Goal: Find specific page/section: Find specific page/section

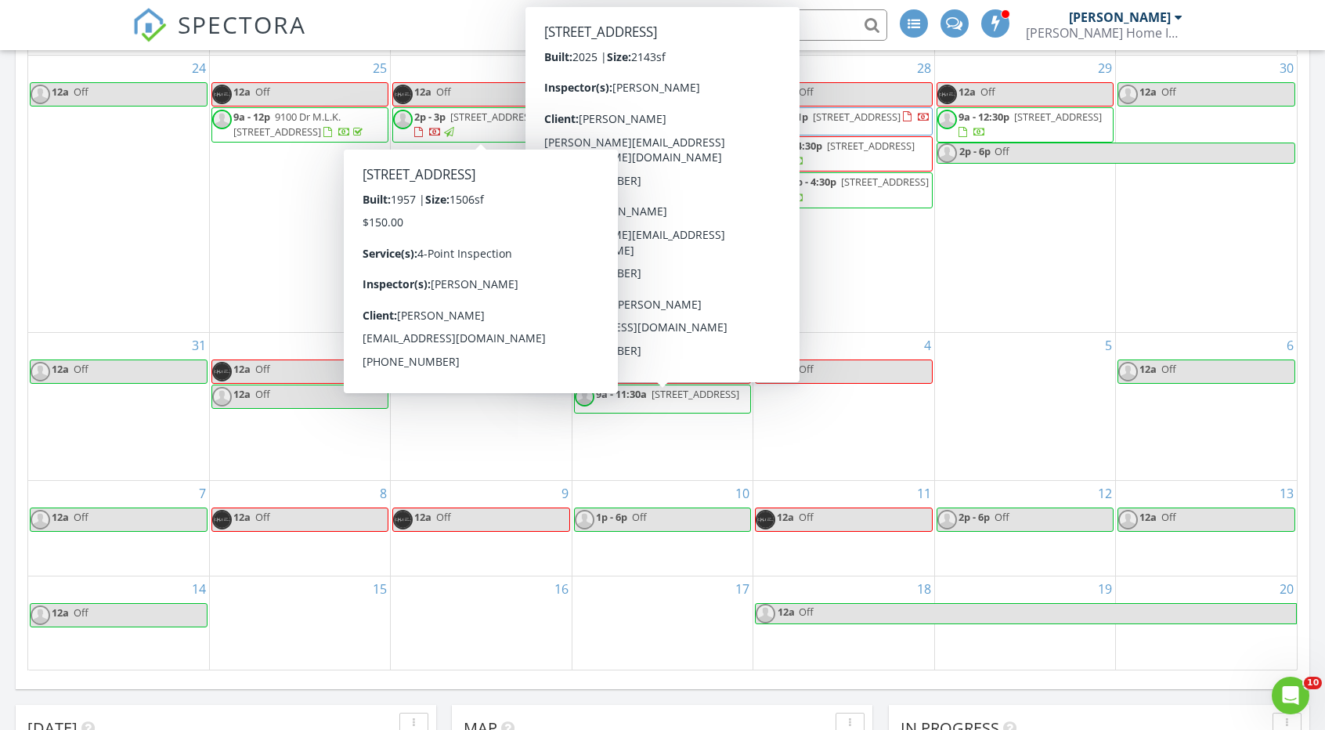
scroll to position [1644, 1348]
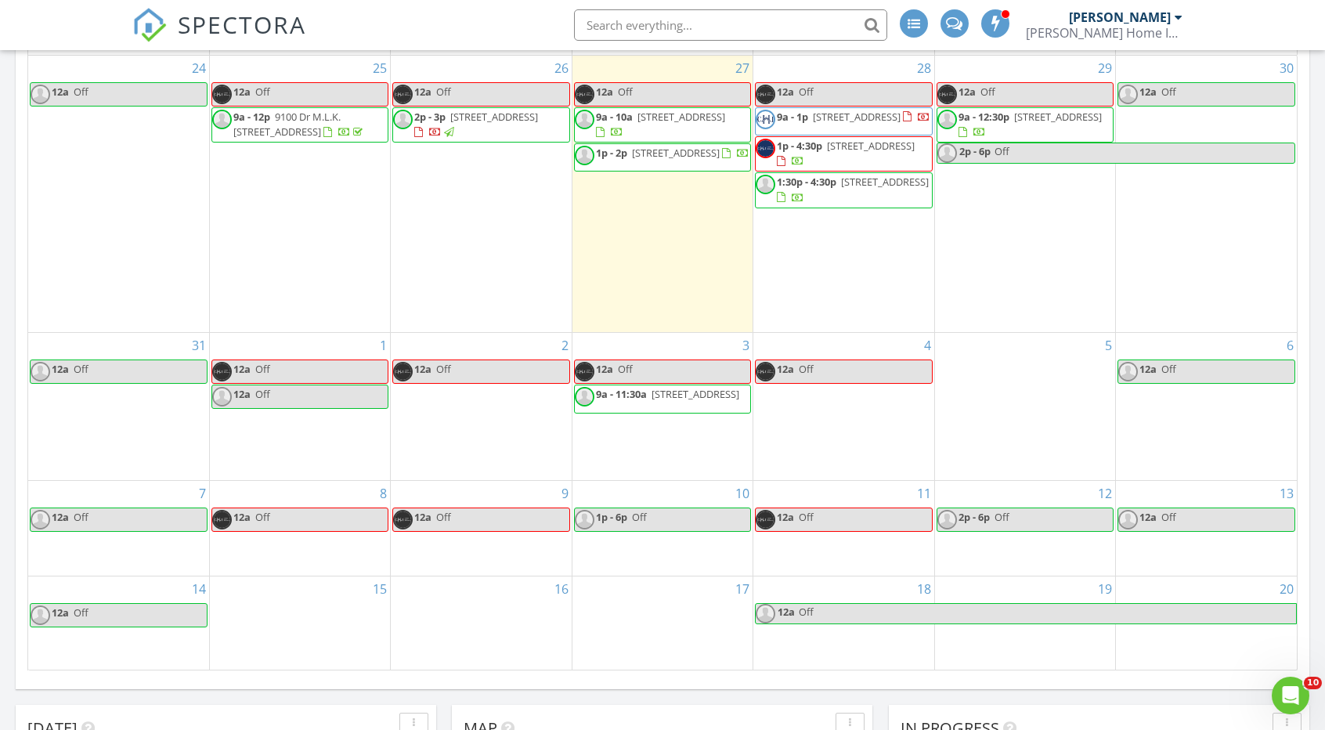
click at [755, 27] on input "text" at bounding box center [730, 24] width 313 height 31
paste input "Mike Connors"
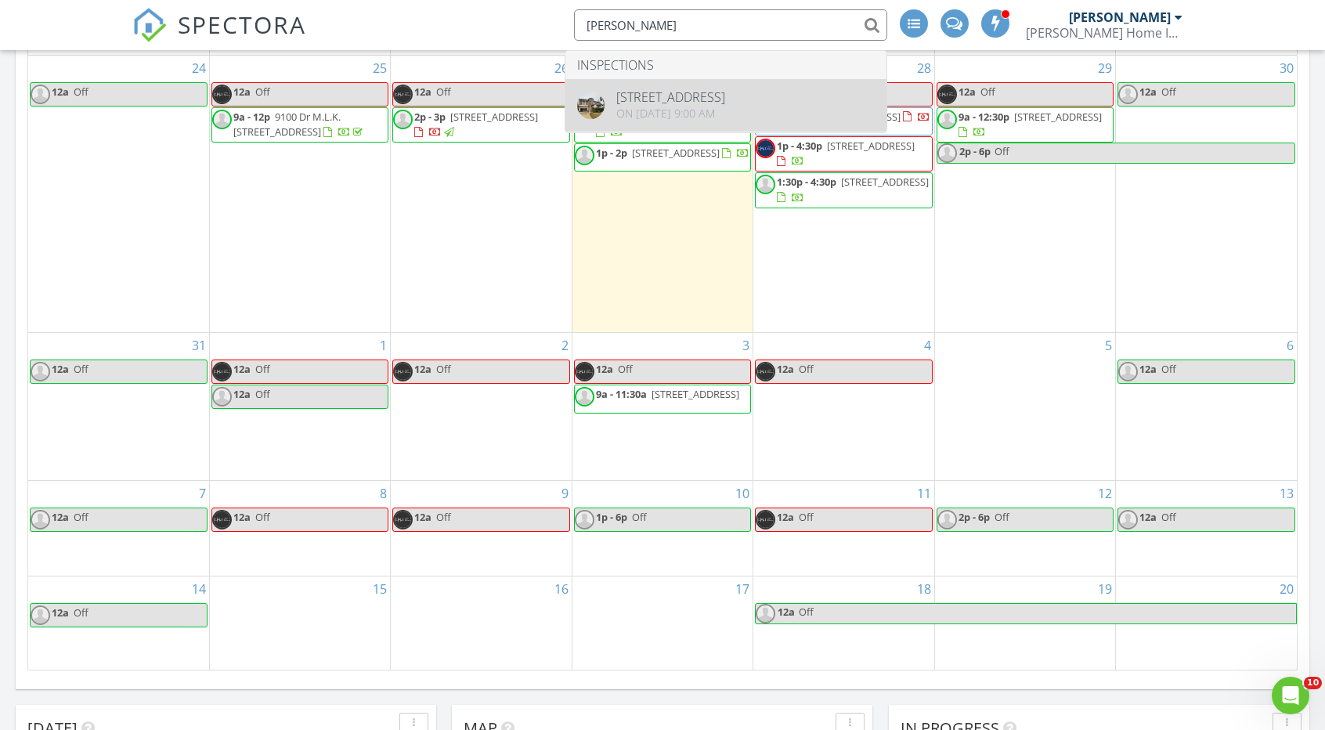
type input "Mike Connors"
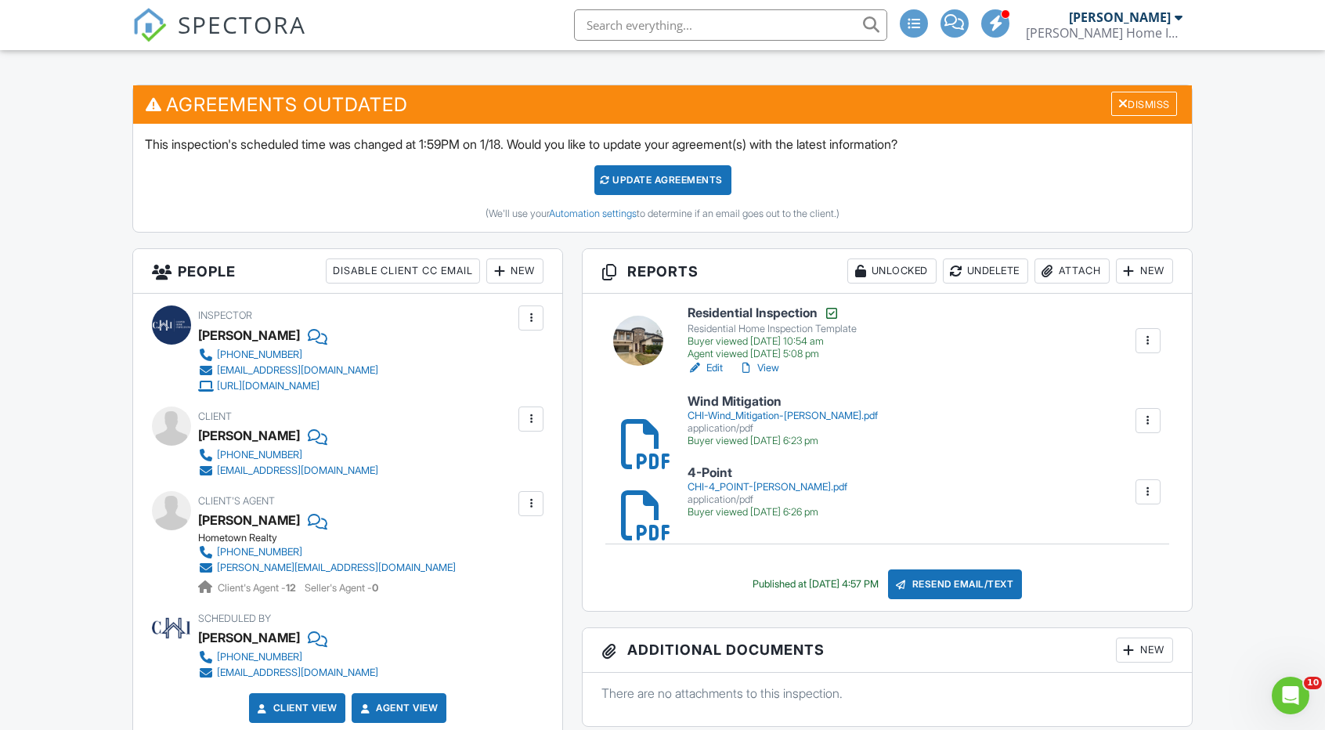
scroll to position [392, 0]
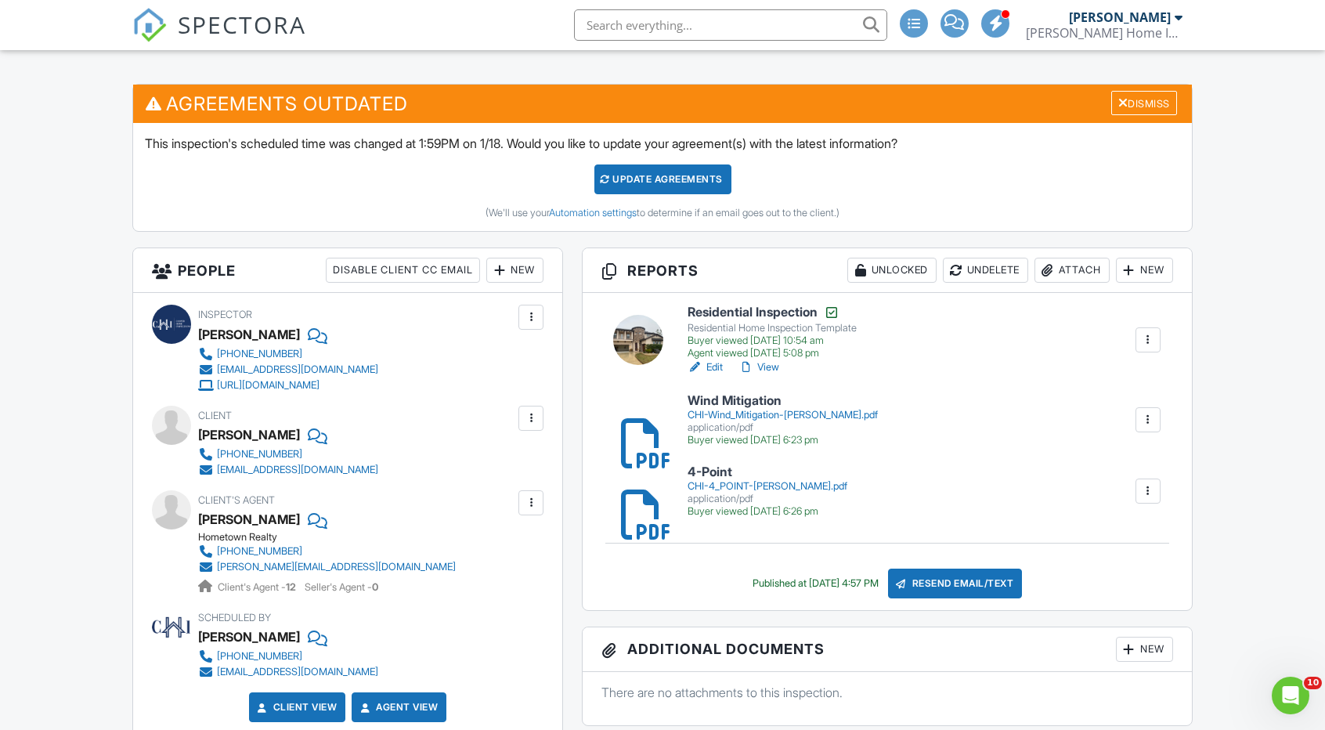
drag, startPoint x: 776, startPoint y: 359, endPoint x: 799, endPoint y: 367, distance: 24.0
click at [799, 367] on div "Edit View" at bounding box center [772, 367] width 169 height 16
drag, startPoint x: 789, startPoint y: 363, endPoint x: 778, endPoint y: 361, distance: 11.2
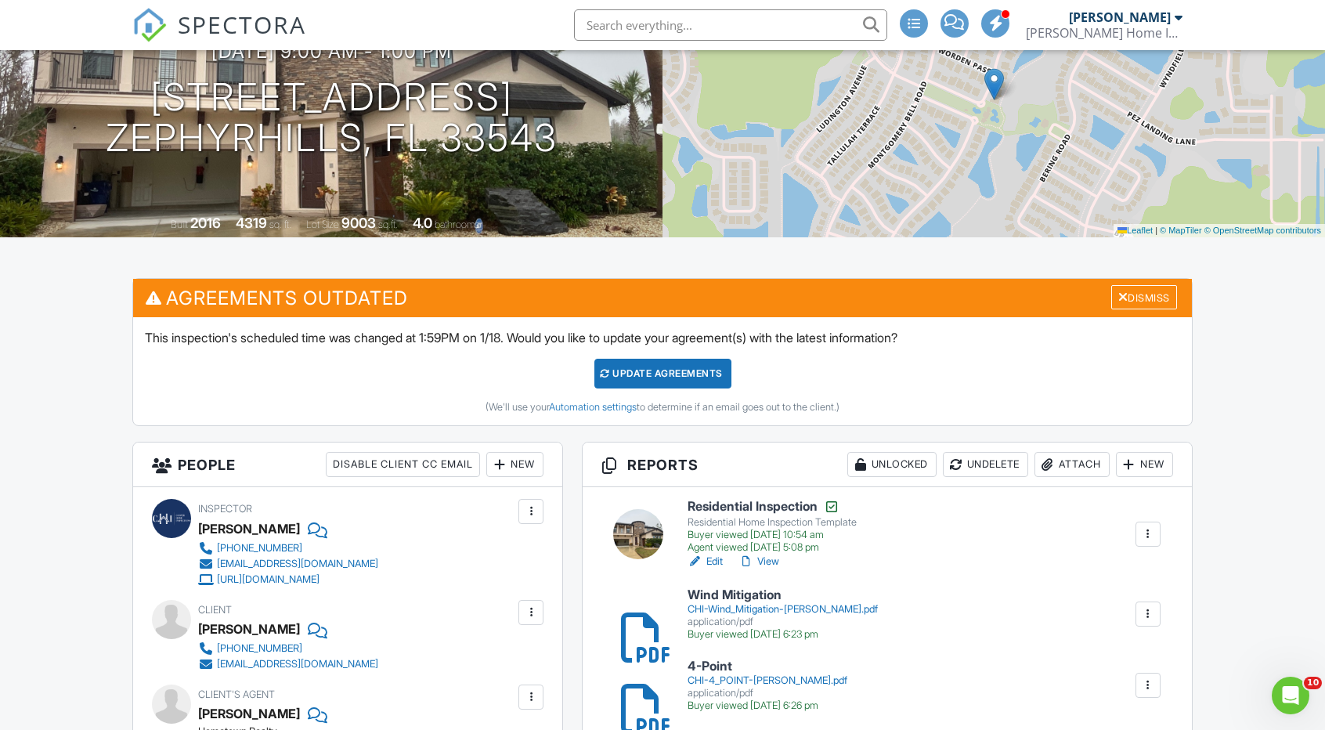
scroll to position [0, 0]
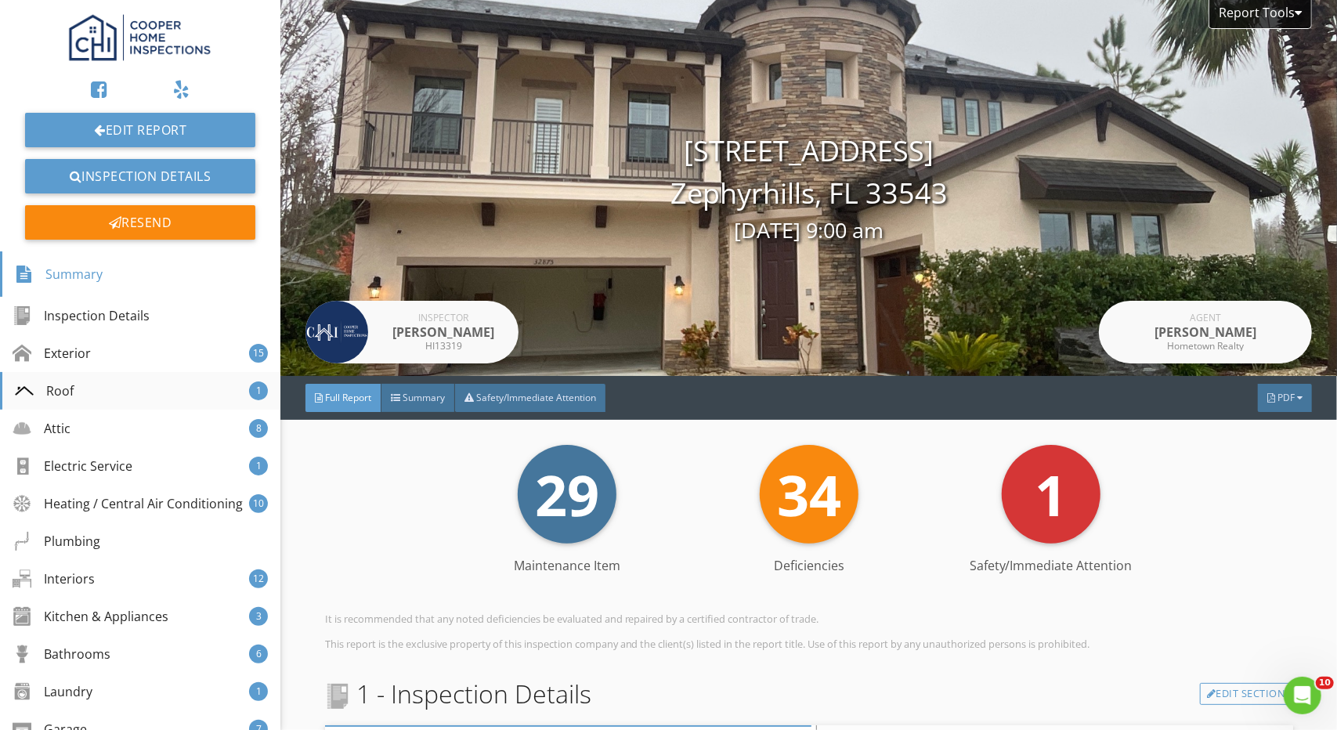
click at [103, 387] on div "Roof 1" at bounding box center [140, 391] width 280 height 38
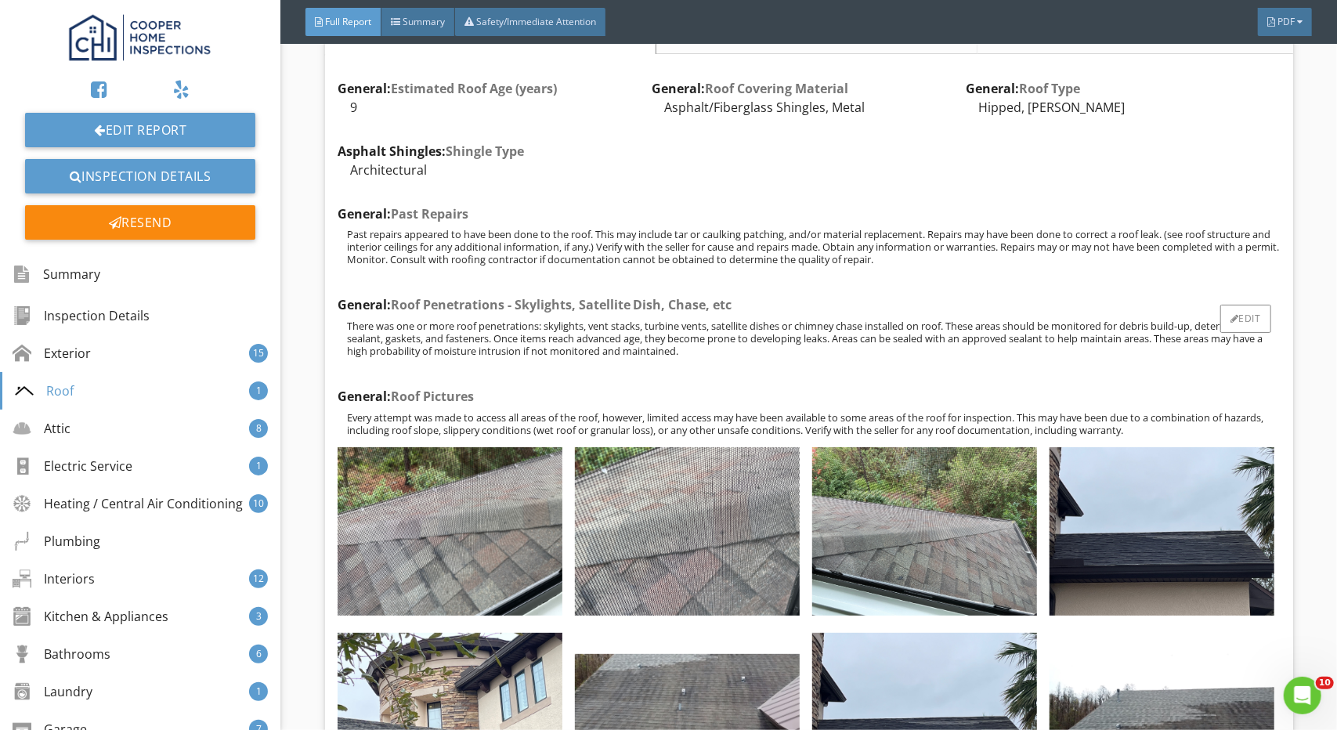
scroll to position [6546, 0]
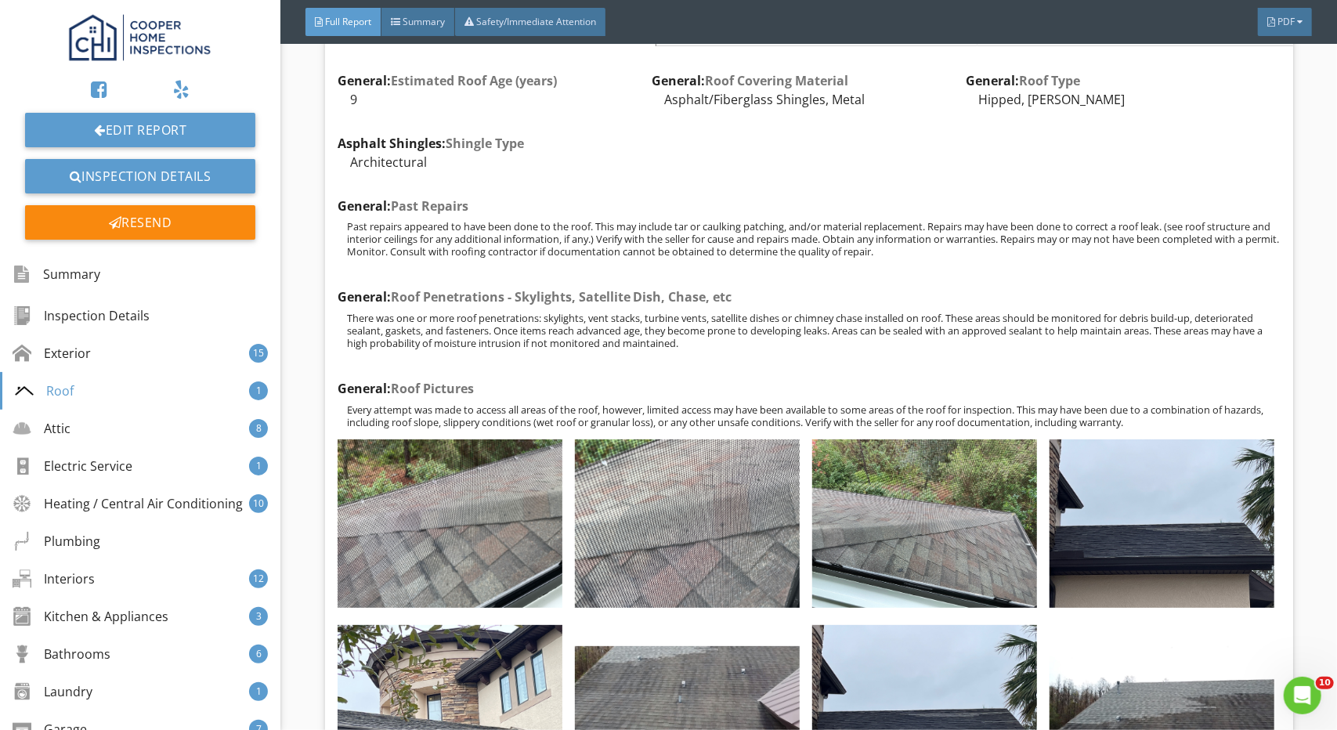
drag, startPoint x: 994, startPoint y: 255, endPoint x: 315, endPoint y: 198, distance: 681.3
copy div "General: Past Repairs Past repairs appeared to have been done to the roof. This…"
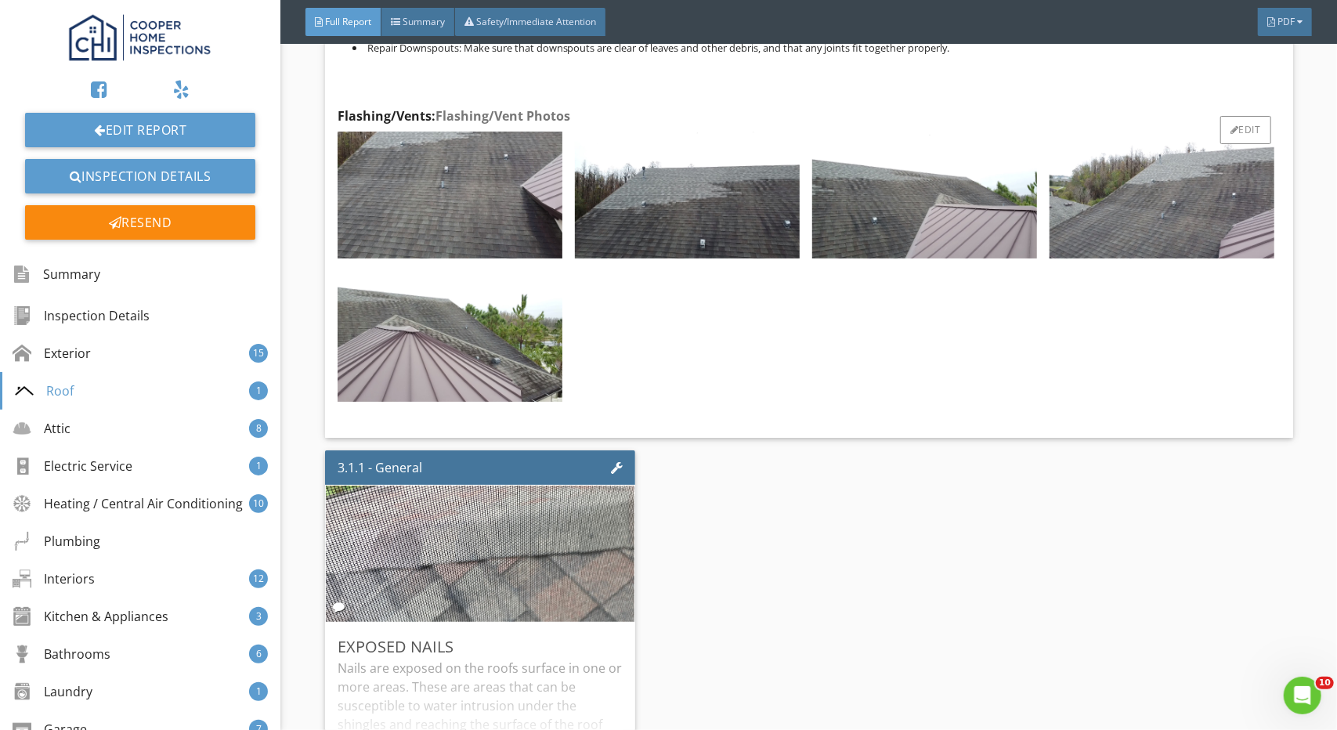
scroll to position [8426, 0]
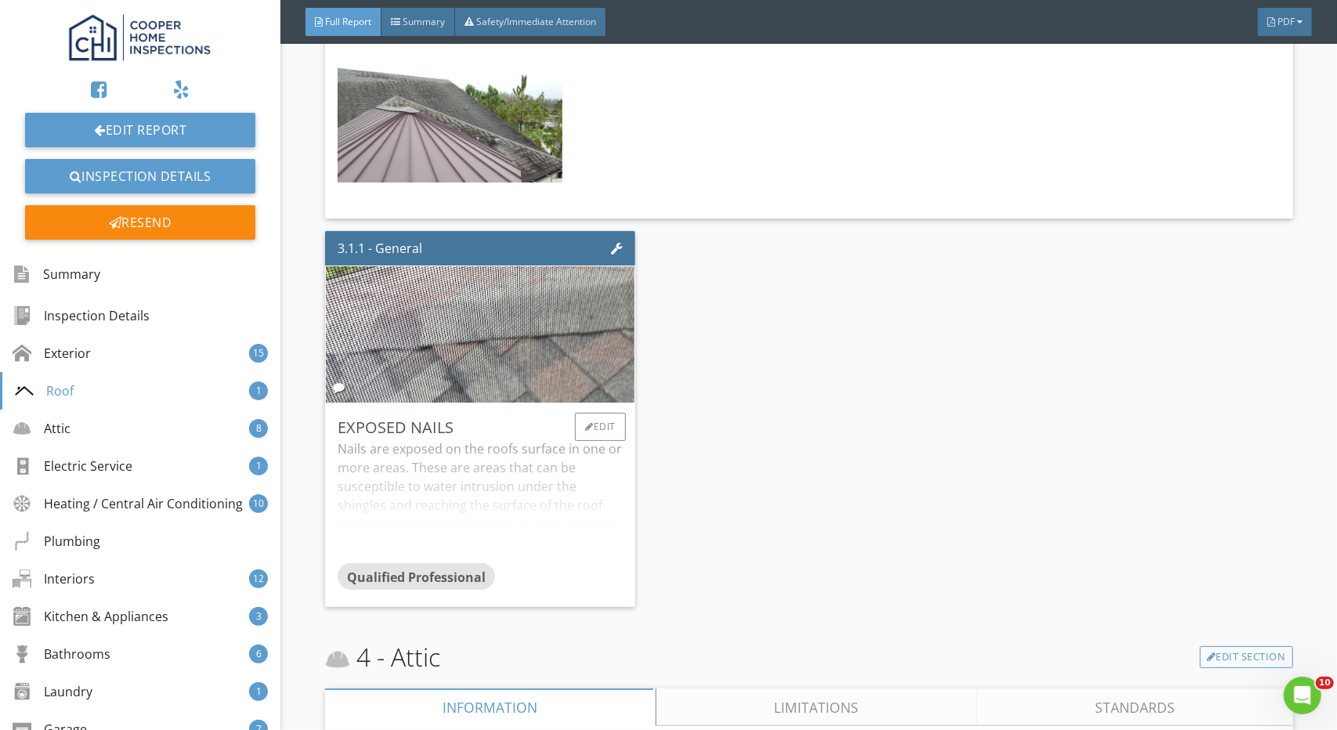
click at [481, 471] on div "Nails are exposed on the roofs surface in one or more areas. These are areas th…" at bounding box center [479, 501] width 285 height 124
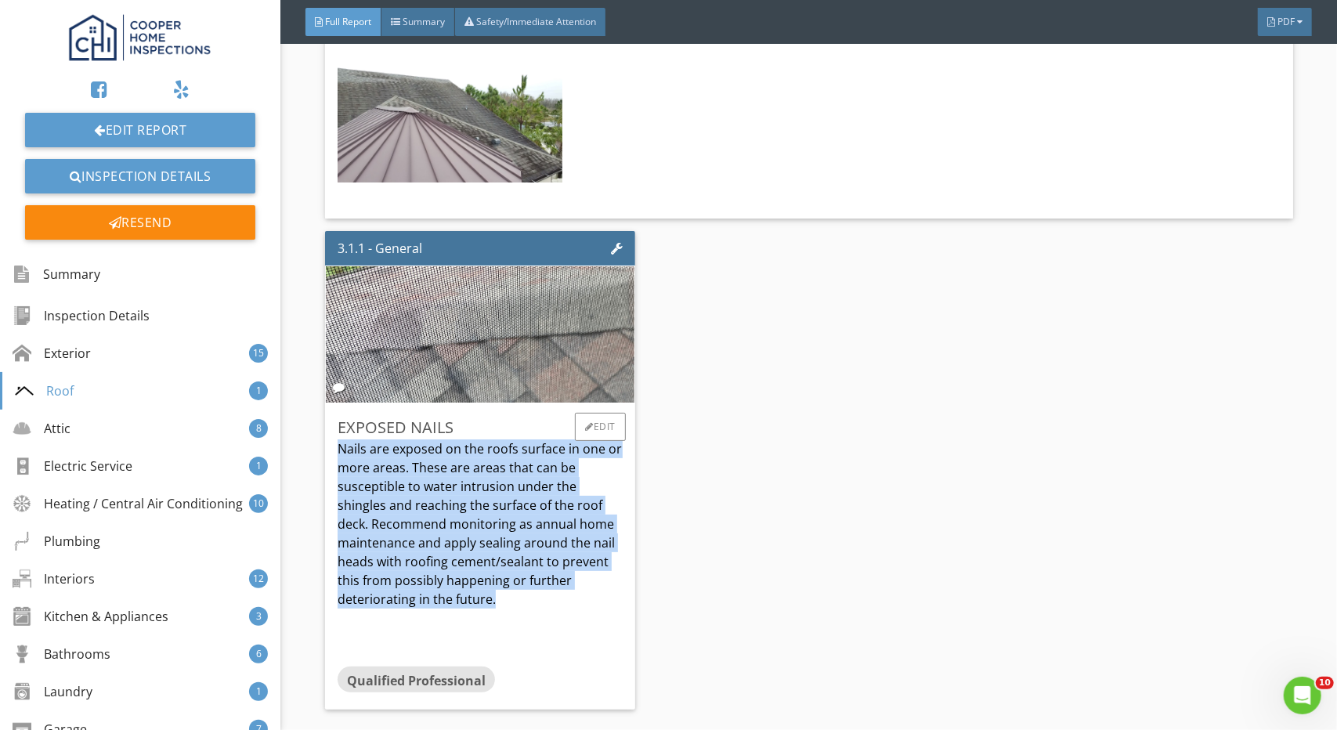
drag, startPoint x: 509, startPoint y: 592, endPoint x: 330, endPoint y: 436, distance: 237.6
click at [330, 436] on div "Exposed nails Nails are exposed on the roofs surface in one or more areas. Thes…" at bounding box center [480, 556] width 310 height 306
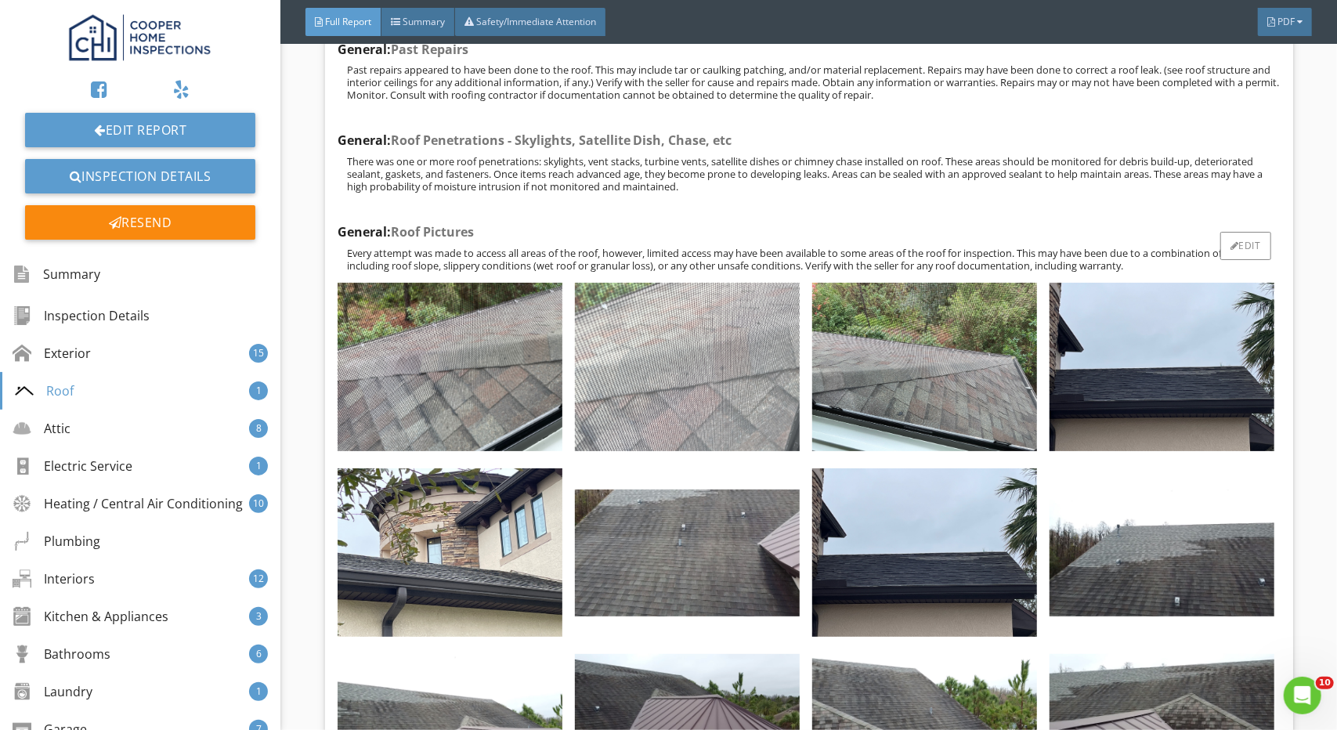
scroll to position [6311, 0]
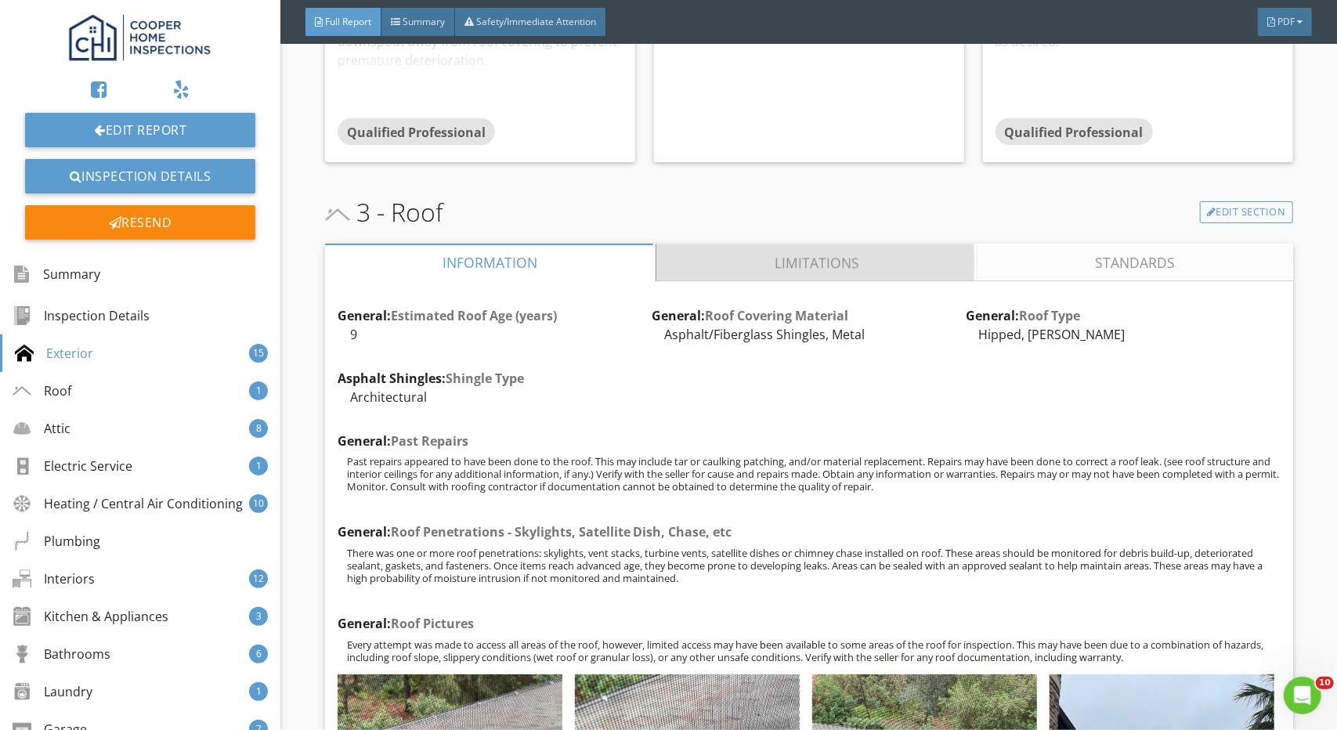
click at [756, 270] on link "Limitations" at bounding box center [816, 263] width 321 height 38
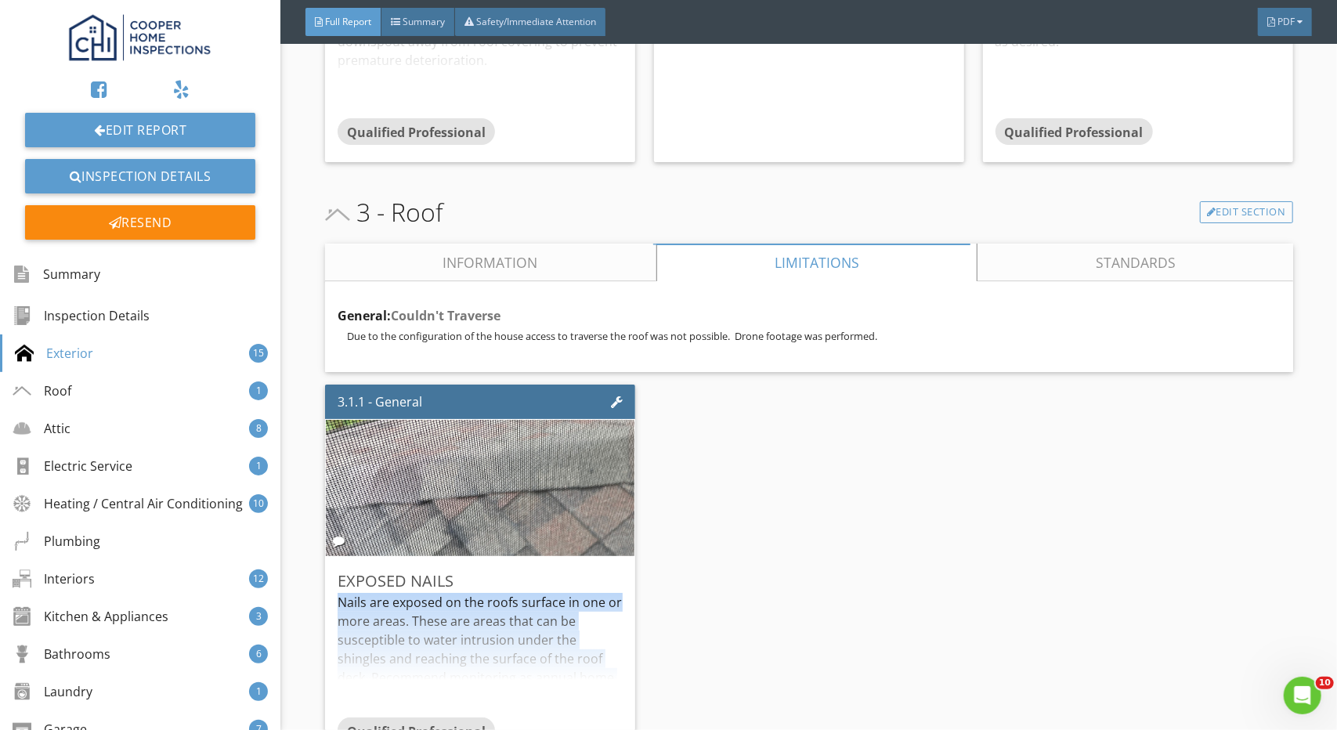
click at [979, 261] on link "Standards" at bounding box center [1135, 263] width 316 height 38
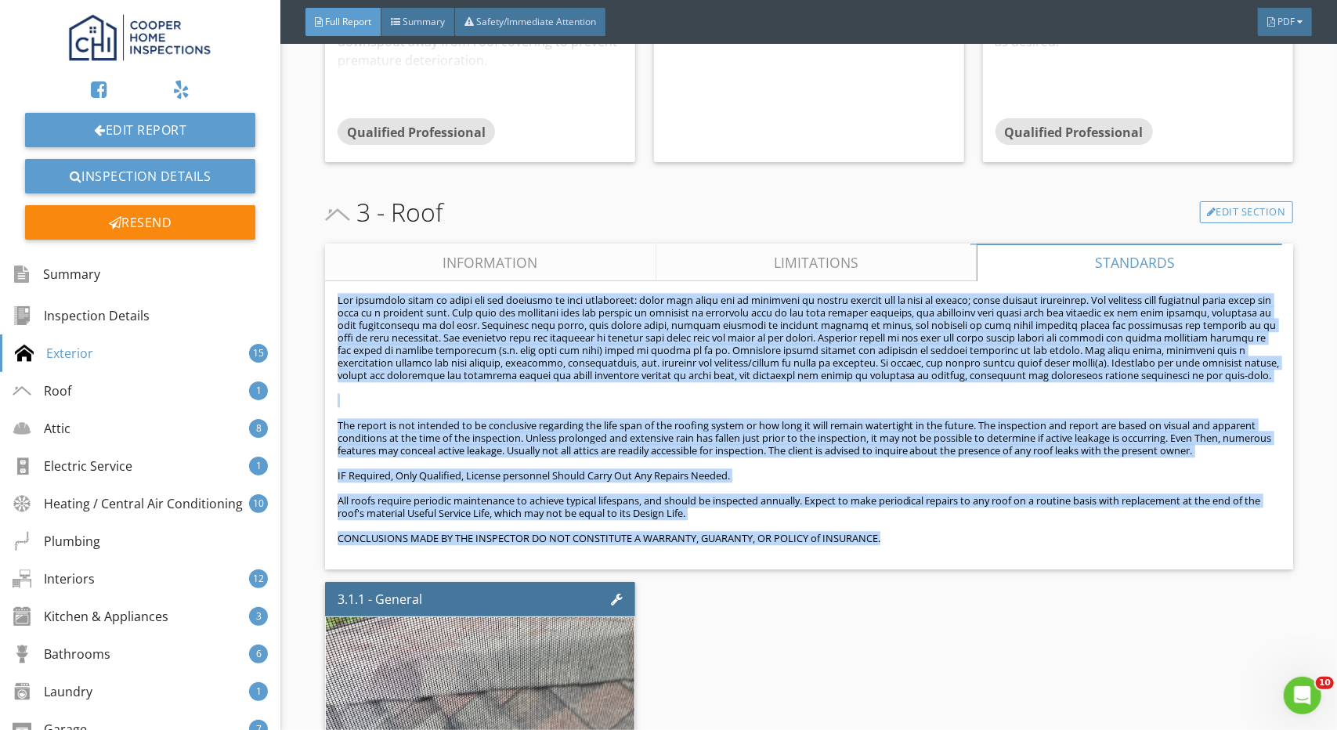
drag, startPoint x: 330, startPoint y: 298, endPoint x: 986, endPoint y: 533, distance: 696.2
click at [987, 535] on div "The report is not intended to be conclusive regarding the life span of the roof…" at bounding box center [809, 425] width 968 height 288
copy div "The following items or areas are not included in this inspection: areas that co…"
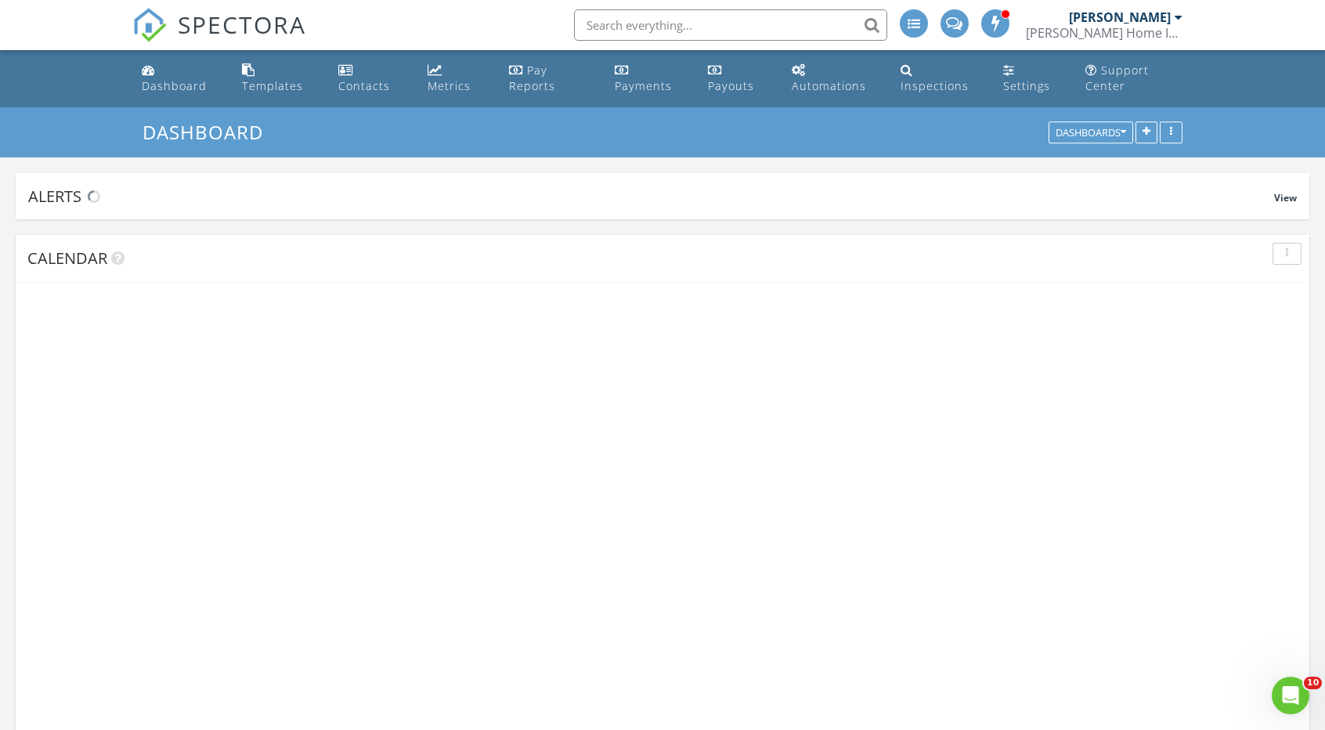
click at [699, 18] on input "text" at bounding box center [730, 24] width 313 height 31
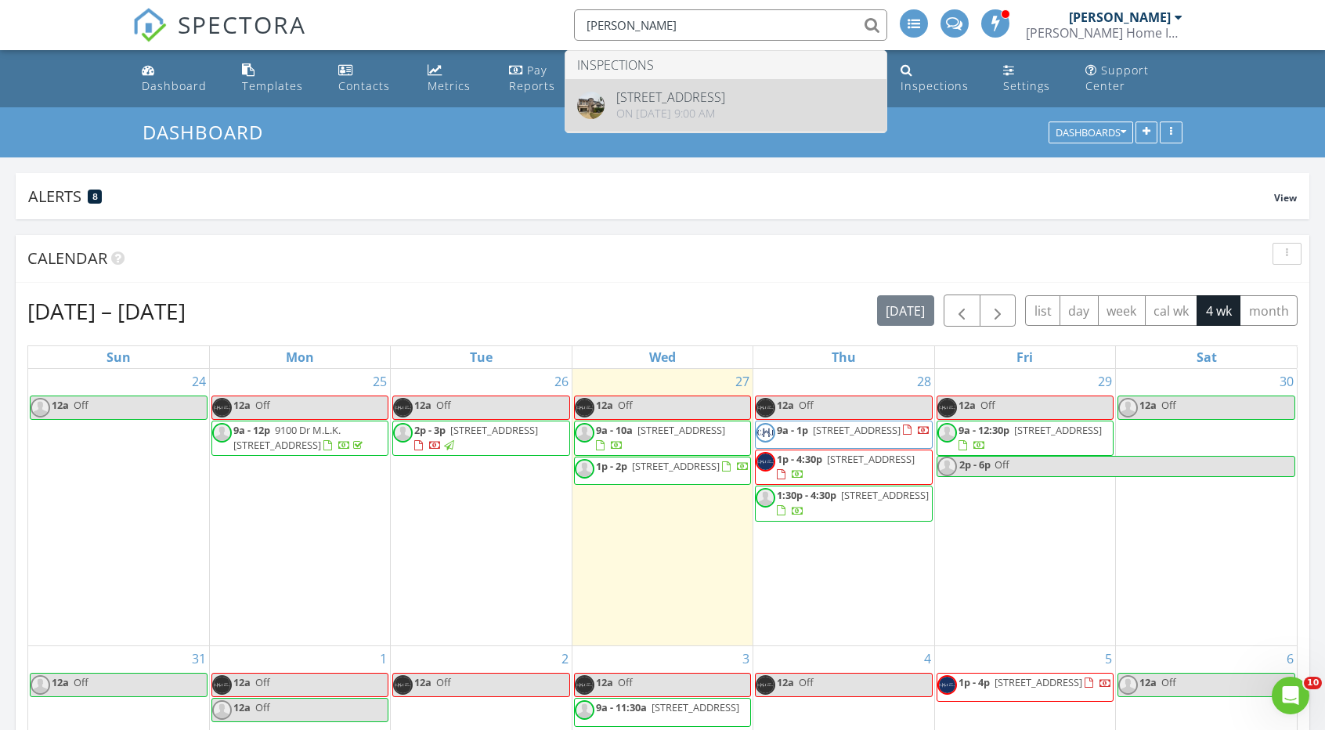
type input "[PERSON_NAME]"
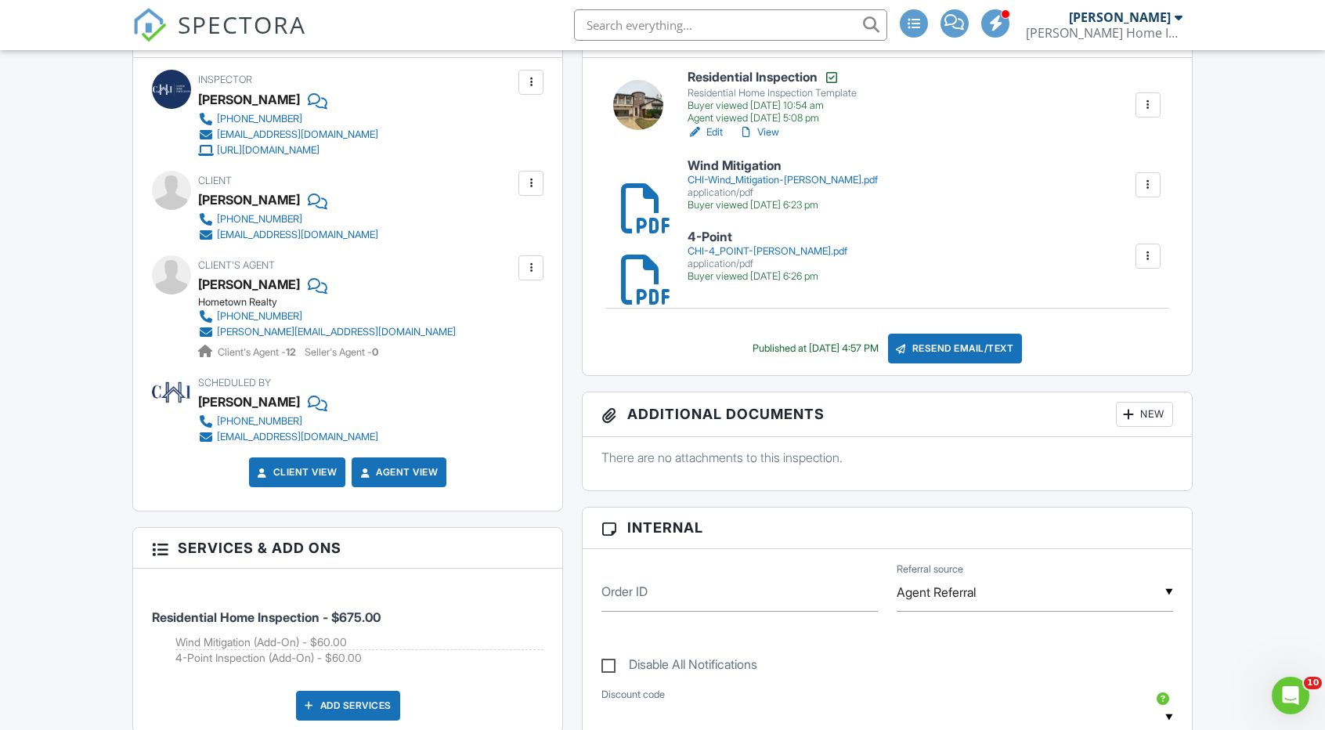
click at [740, 254] on div "CHI-4_POINT-[PERSON_NAME].pdf" at bounding box center [768, 251] width 160 height 13
